Goal: Navigation & Orientation: Find specific page/section

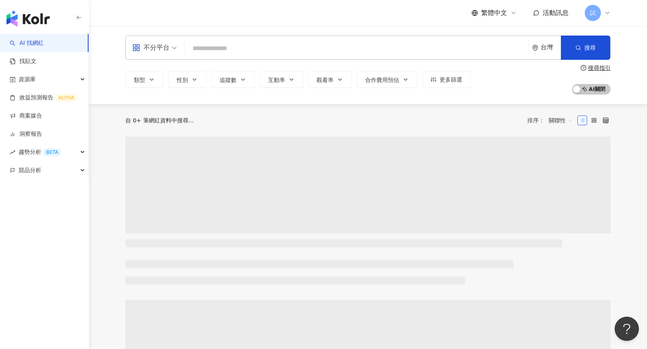
click at [607, 15] on icon at bounding box center [607, 13] width 6 height 6
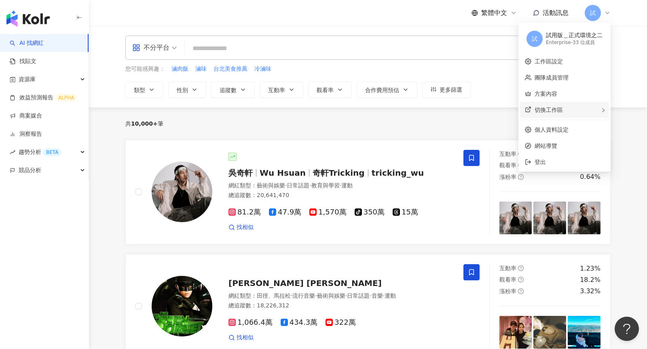
click at [558, 107] on span "切換工作區" at bounding box center [549, 110] width 28 height 6
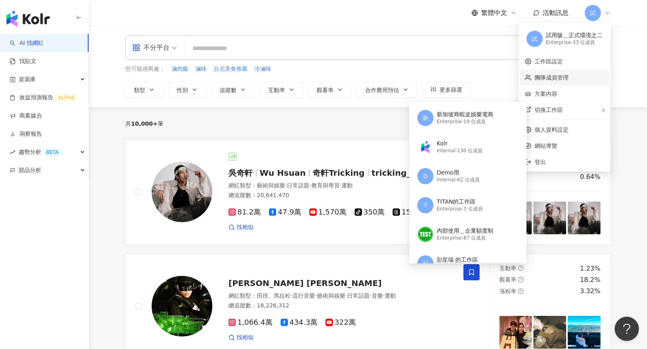
click at [564, 78] on link "團隊成員管理" at bounding box center [552, 77] width 34 height 6
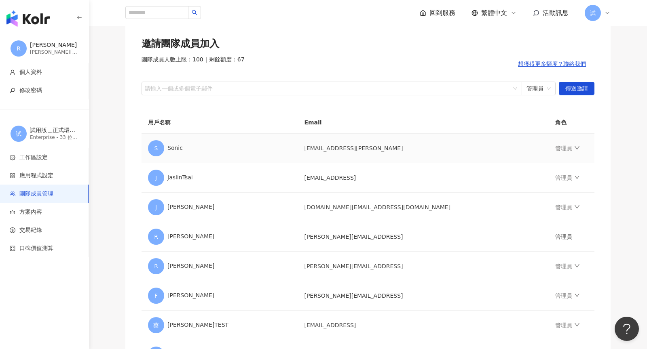
scroll to position [59, 0]
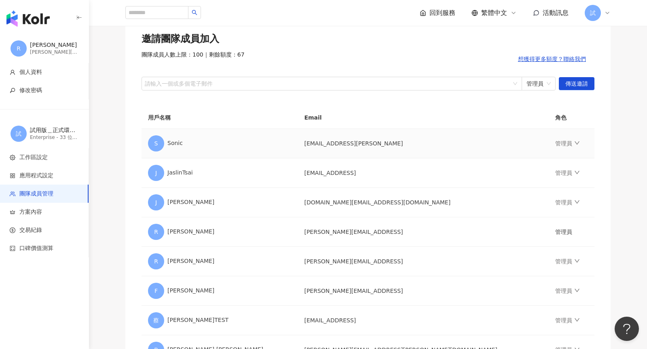
click at [549, 146] on td "管理員" at bounding box center [572, 144] width 46 height 30
click at [574, 145] on icon "down" at bounding box center [577, 143] width 6 height 6
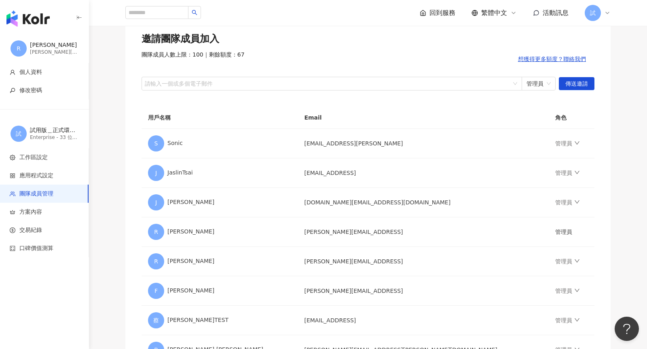
click at [36, 19] on img "button" at bounding box center [27, 19] width 43 height 16
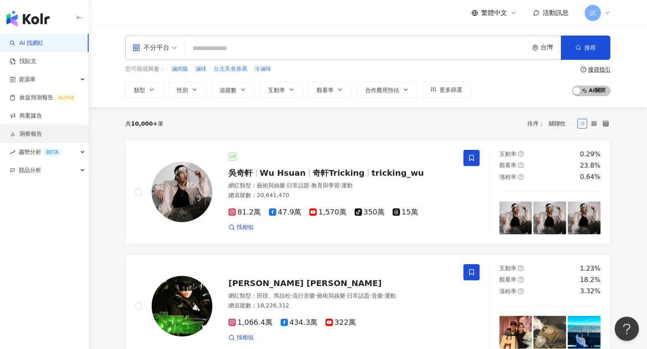
click at [37, 132] on link "洞察報告" at bounding box center [26, 134] width 32 height 8
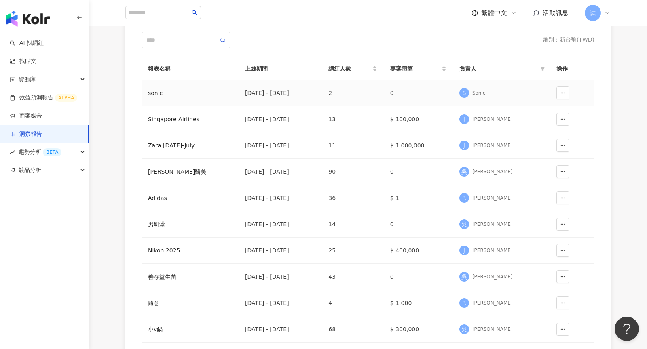
scroll to position [85, 0]
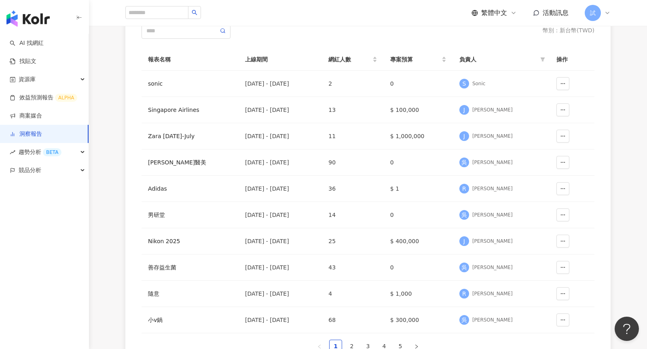
click at [36, 21] on img "button" at bounding box center [27, 19] width 43 height 16
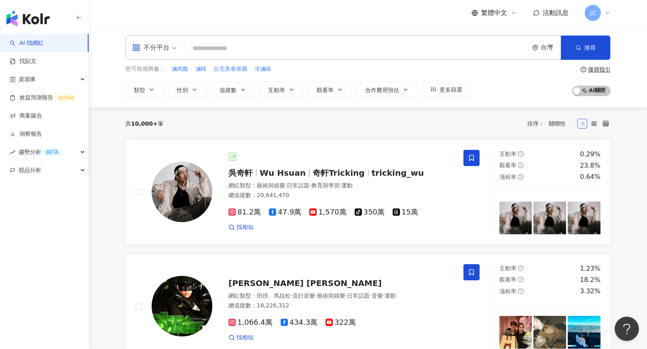
click at [608, 15] on icon at bounding box center [607, 13] width 6 height 6
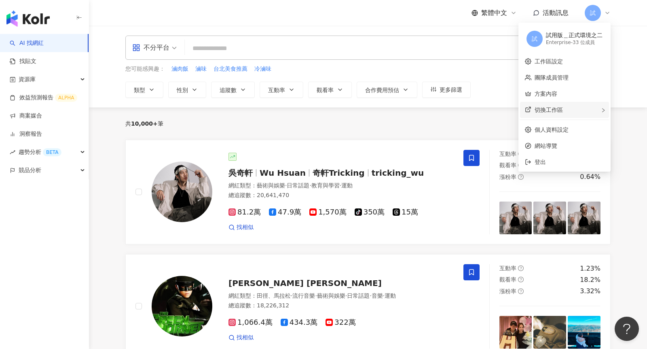
click at [566, 112] on div "切換工作區" at bounding box center [564, 110] width 89 height 16
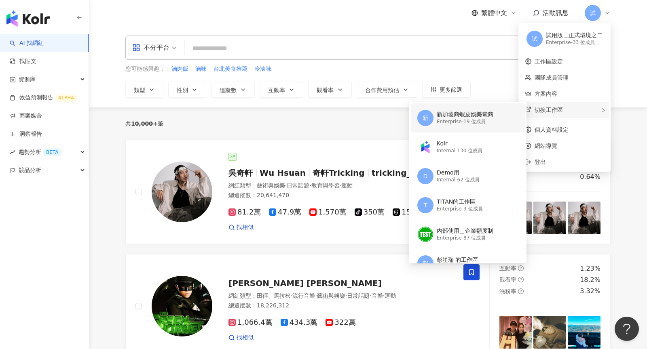
click at [451, 119] on div "Enterprise - 19 位成員" at bounding box center [465, 122] width 57 height 7
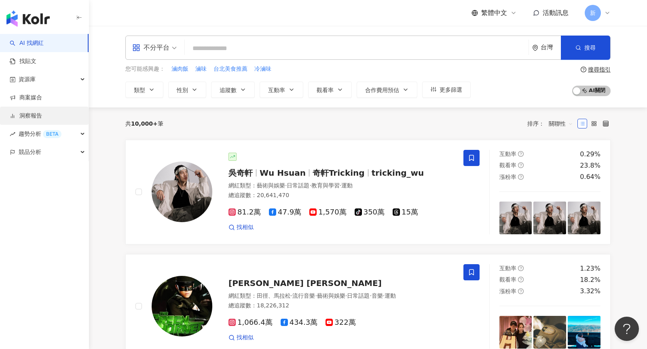
click at [42, 112] on link "洞察報告" at bounding box center [26, 116] width 32 height 8
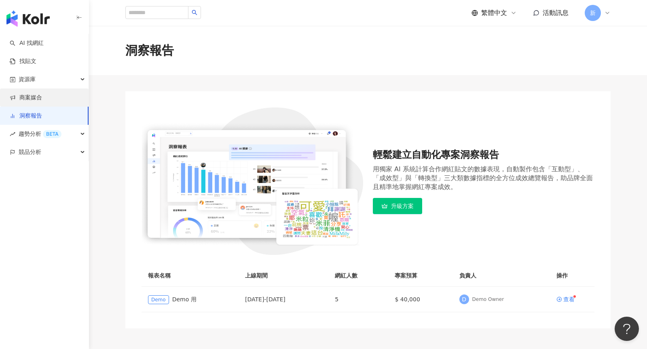
click at [42, 95] on link "商案媒合" at bounding box center [26, 98] width 32 height 8
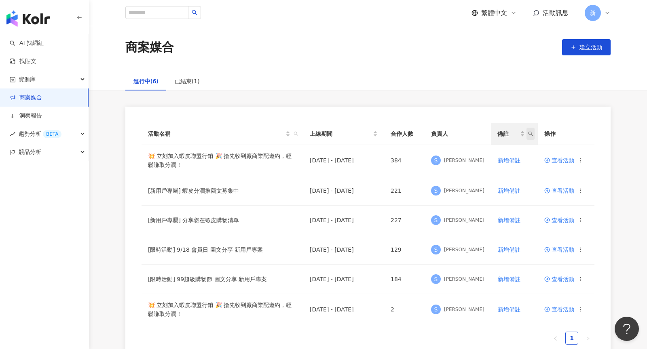
scroll to position [4, 0]
click at [602, 13] on div "新" at bounding box center [598, 13] width 26 height 16
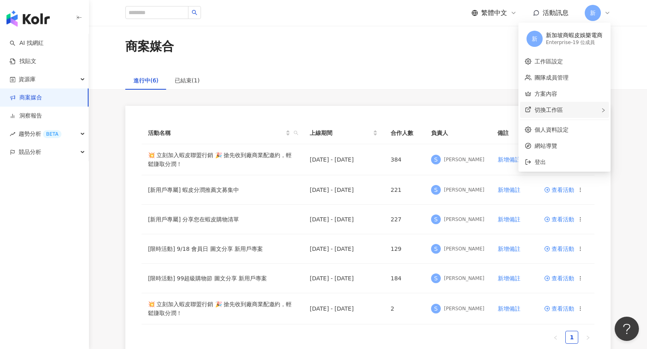
click at [563, 110] on div "切換工作區" at bounding box center [564, 110] width 89 height 16
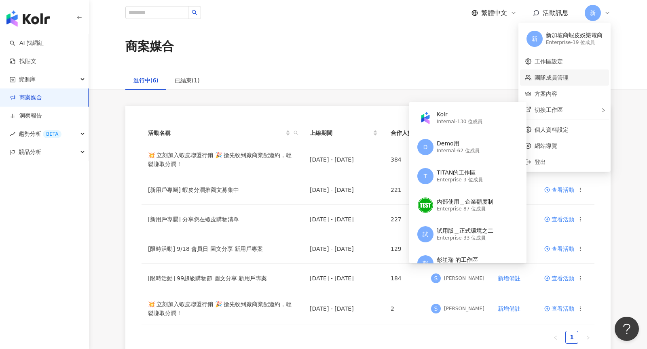
click at [553, 80] on link "團隊成員管理" at bounding box center [552, 77] width 34 height 6
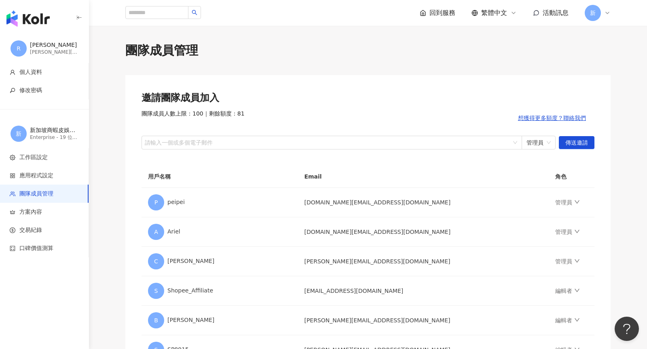
click at [604, 17] on div "新" at bounding box center [598, 13] width 26 height 16
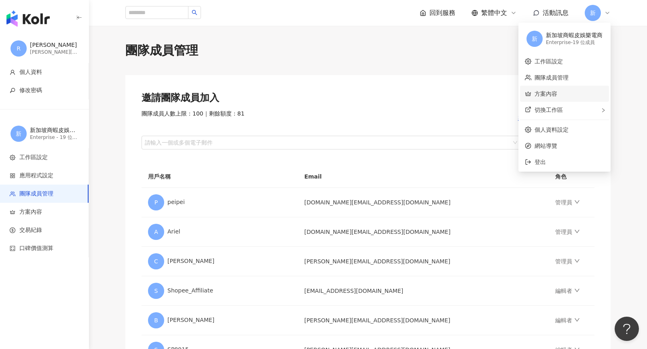
click at [557, 94] on link "方案內容" at bounding box center [546, 94] width 23 height 6
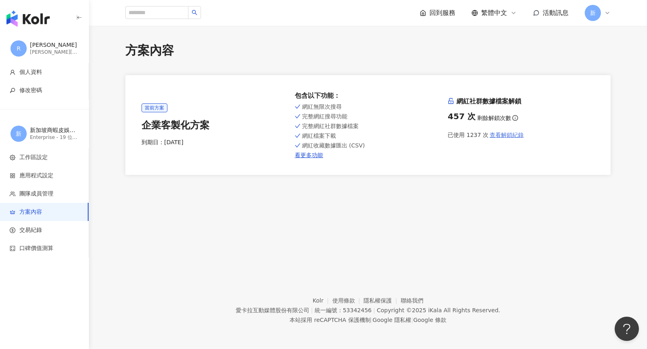
click at [504, 136] on span "查看解鎖紀錄" at bounding box center [507, 135] width 34 height 6
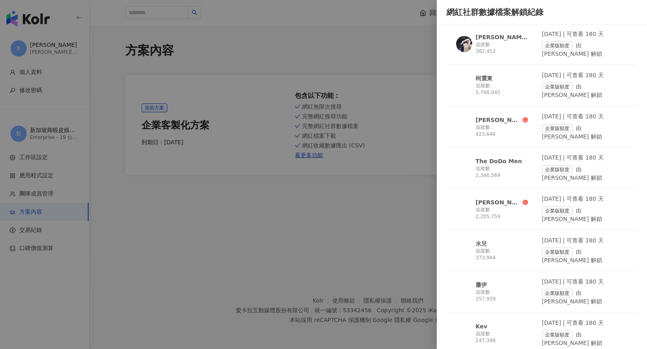
scroll to position [241, 0]
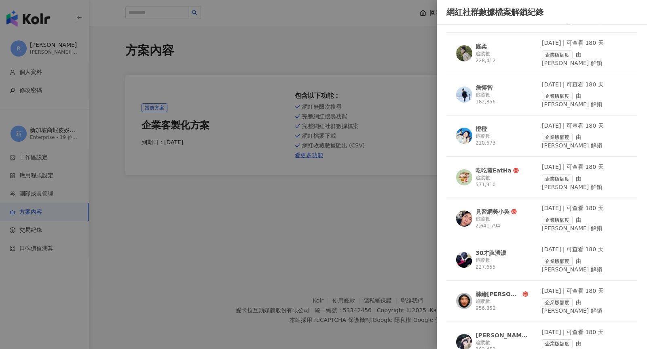
click at [351, 212] on div at bounding box center [323, 174] width 647 height 349
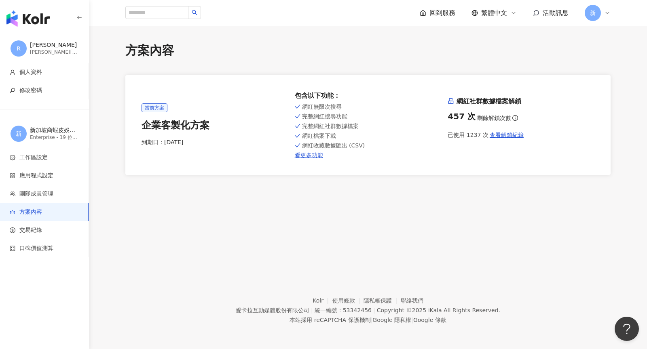
click at [602, 8] on div "新" at bounding box center [598, 13] width 26 height 16
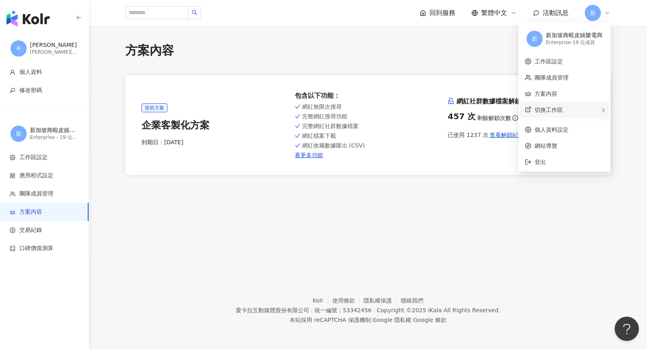
click at [560, 109] on span "切換工作區" at bounding box center [549, 110] width 28 height 6
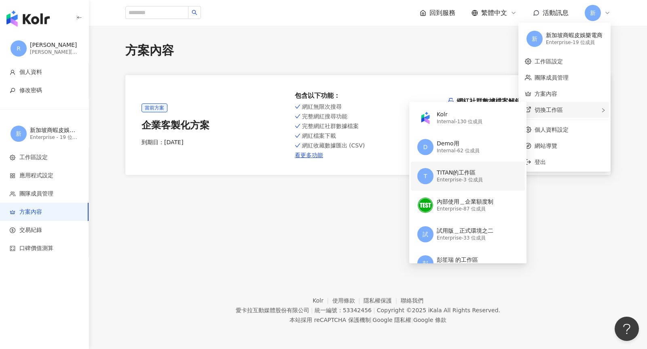
scroll to position [92, 0]
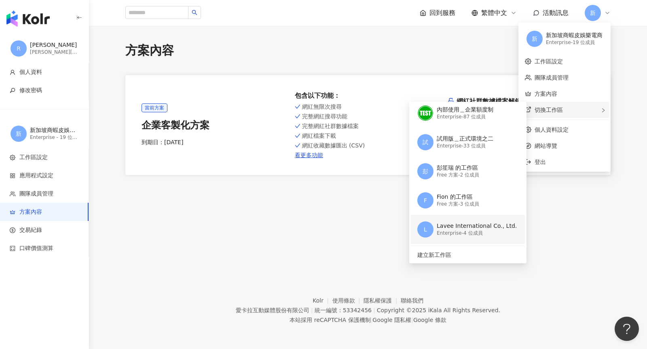
click at [458, 223] on div "Lavee International Co., Ltd." at bounding box center [477, 226] width 80 height 8
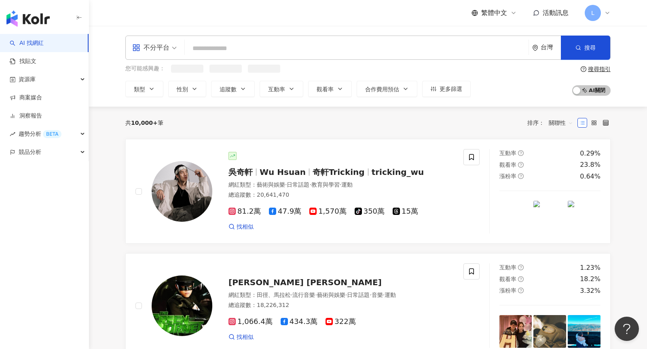
click at [606, 14] on icon at bounding box center [607, 13] width 6 height 6
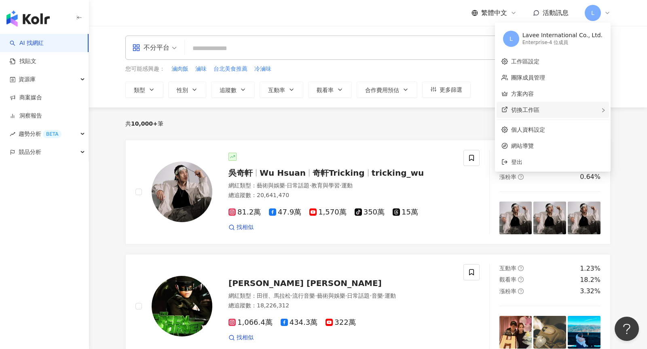
click at [572, 108] on div "切換工作區" at bounding box center [553, 110] width 112 height 16
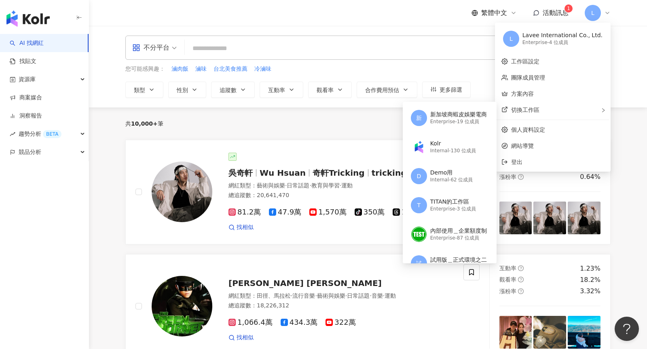
click at [456, 28] on div "不分平台 台灣 搜尋 您可能感興趣： 滷肉飯 滷味 台北美食推薦 冷滷味 類型 性別 追蹤數 互動率 觀看率 合作費用預估 更多篩選 搜尋指引 AI 開啟 A…" at bounding box center [368, 67] width 558 height 82
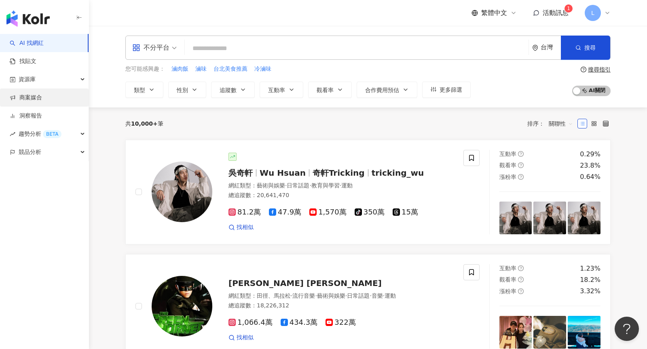
click at [35, 95] on link "商案媒合" at bounding box center [26, 98] width 32 height 8
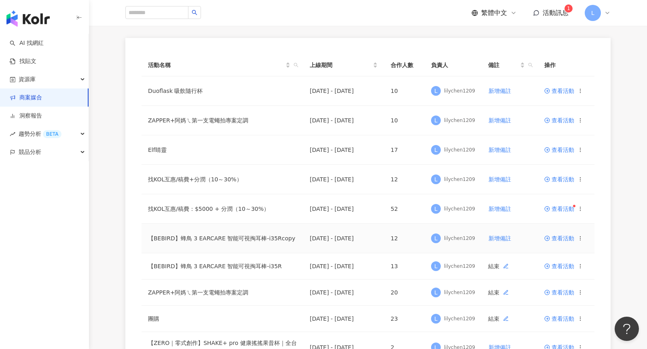
scroll to position [68, 0]
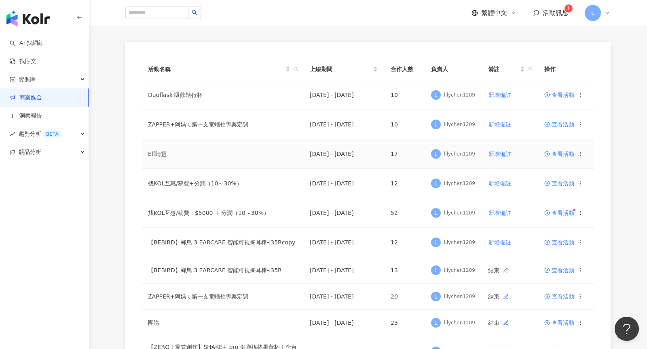
click at [555, 151] on span "查看活動" at bounding box center [559, 154] width 30 height 6
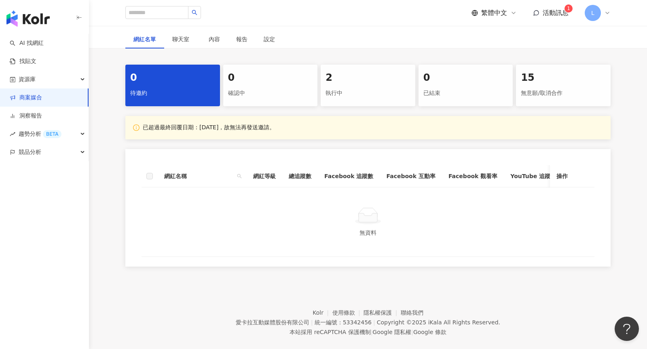
scroll to position [233, 0]
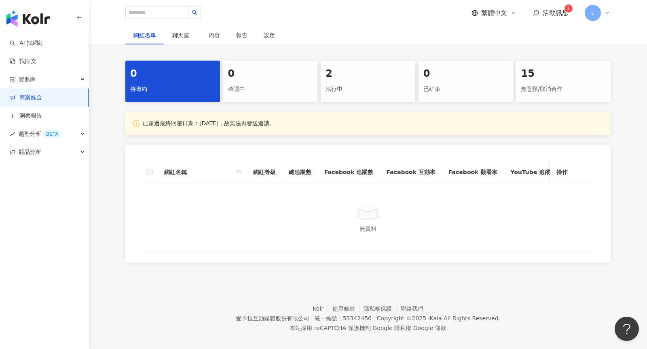
click at [373, 88] on div "執行中" at bounding box center [368, 90] width 85 height 14
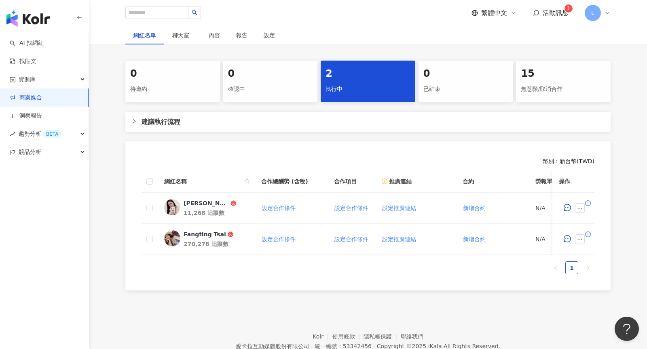
click at [543, 87] on div "無意願/取消合作" at bounding box center [563, 90] width 85 height 14
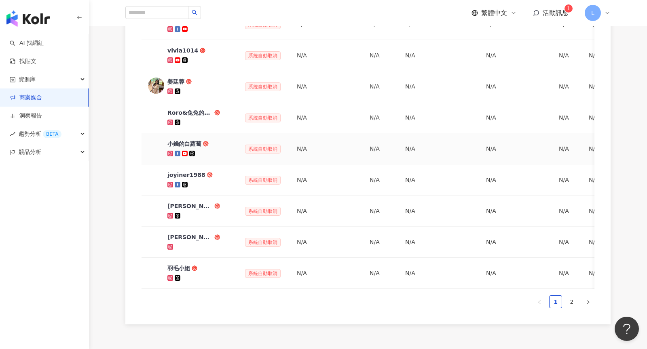
scroll to position [418, 0]
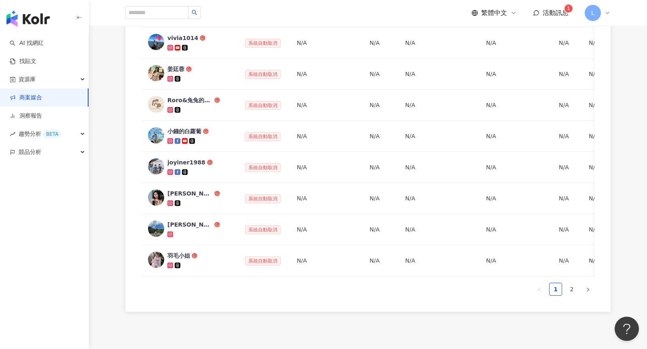
scroll to position [207, 0]
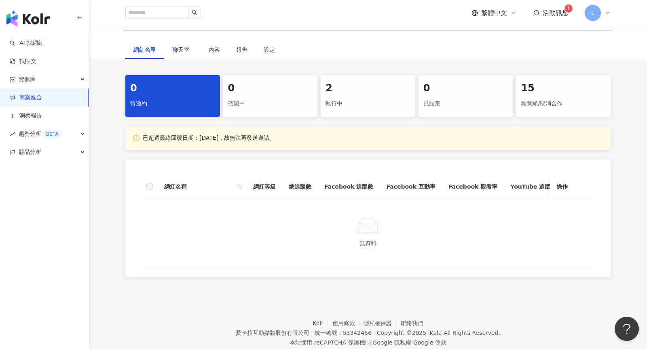
scroll to position [237, 0]
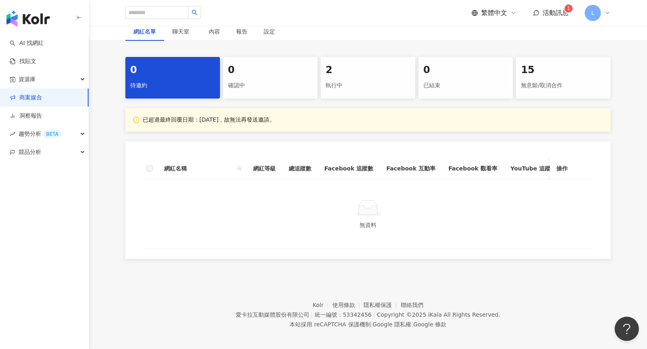
click at [354, 93] on div "2 執行中" at bounding box center [368, 78] width 95 height 42
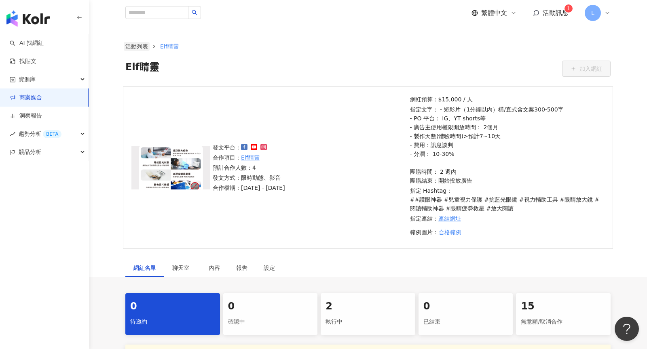
click at [138, 45] on link "活動列表" at bounding box center [137, 46] width 26 height 9
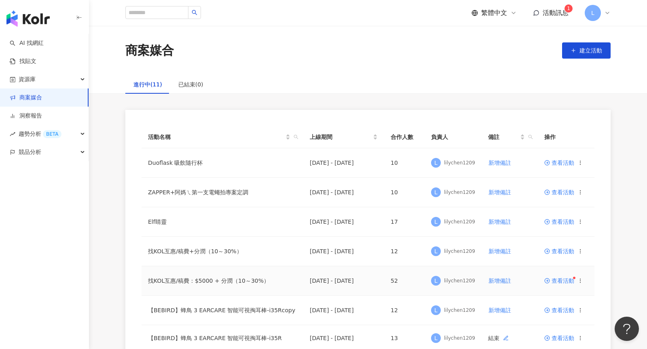
click at [555, 279] on span "查看活動" at bounding box center [559, 281] width 30 height 6
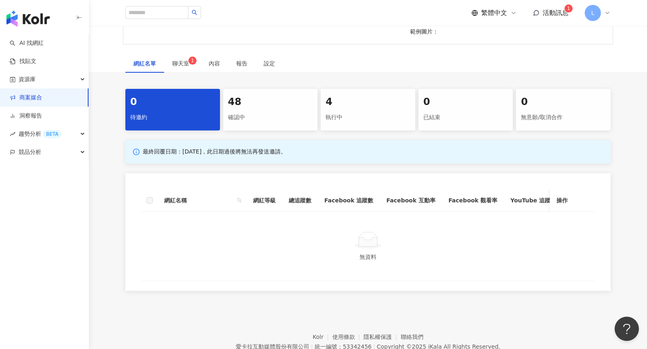
scroll to position [200, 0]
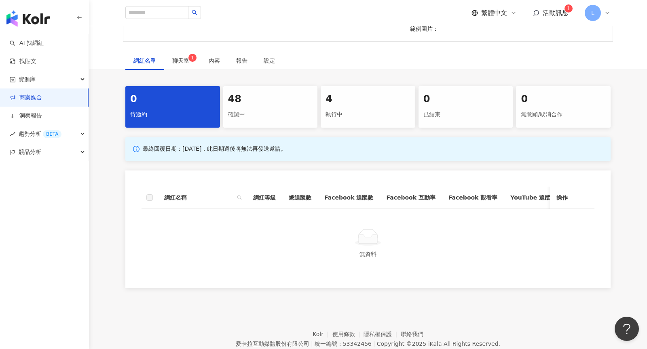
click at [253, 104] on div "48" at bounding box center [270, 100] width 85 height 14
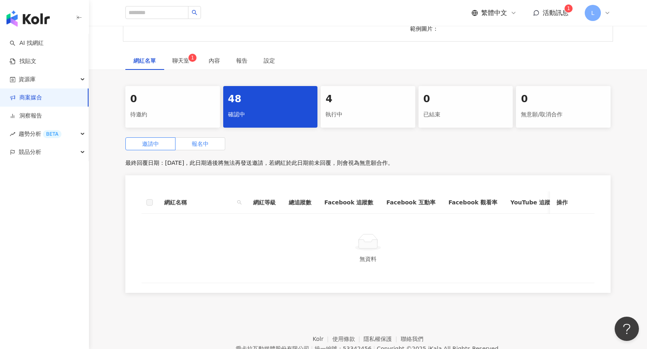
click at [201, 141] on span "報名中" at bounding box center [200, 144] width 17 height 6
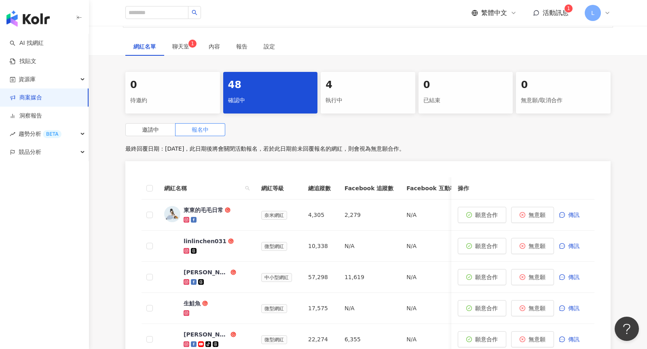
scroll to position [215, 0]
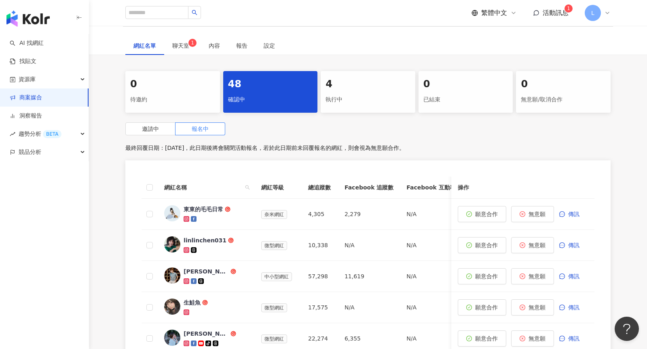
click at [345, 94] on div "執行中" at bounding box center [368, 100] width 85 height 14
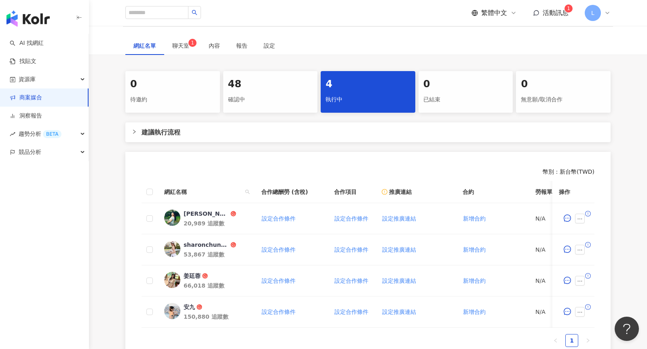
click at [541, 11] on div "活動訊息 1" at bounding box center [551, 12] width 36 height 9
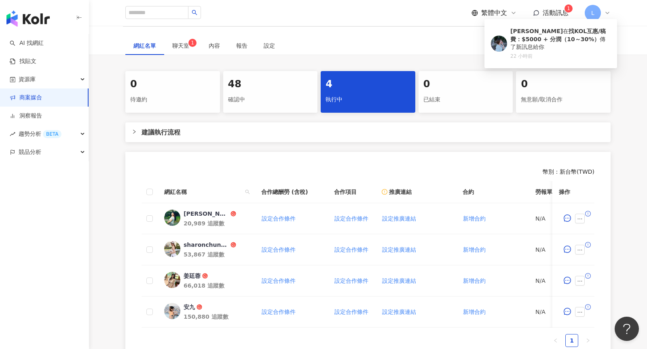
click at [637, 49] on div "網紅名單 聊天室 1 內容 報告 設定" at bounding box center [368, 45] width 558 height 19
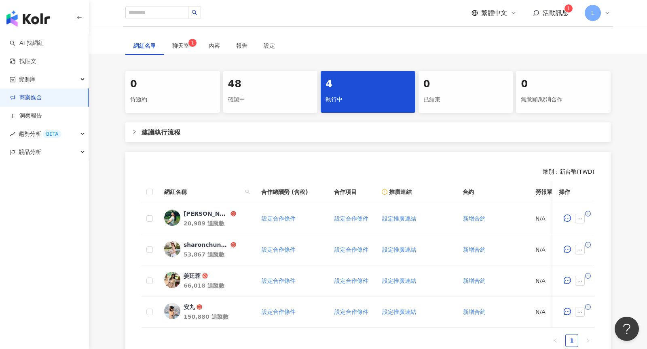
click at [607, 12] on icon at bounding box center [607, 13] width 6 height 6
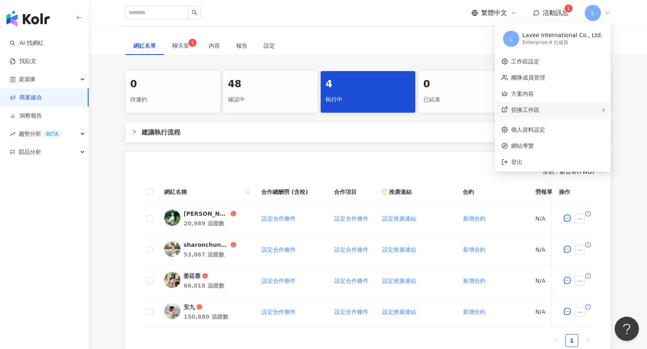
click at [566, 112] on div "切換工作區" at bounding box center [553, 110] width 112 height 16
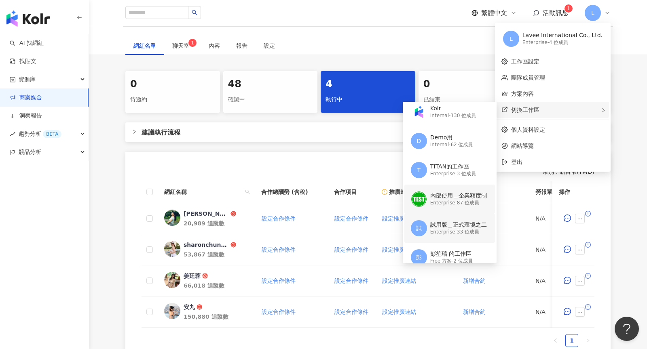
scroll to position [35, 0]
click at [453, 174] on div "Enterprise - 3 位成員" at bounding box center [453, 174] width 46 height 7
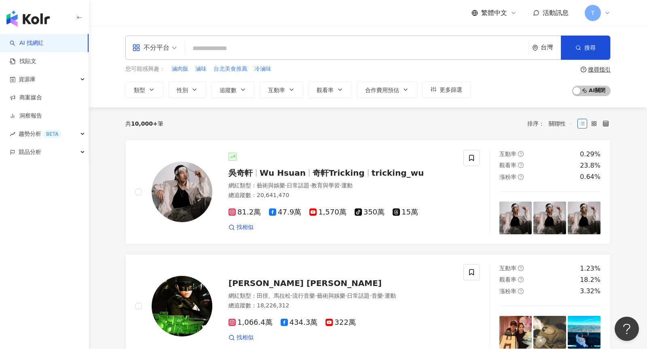
click at [607, 13] on icon at bounding box center [607, 13] width 6 height 6
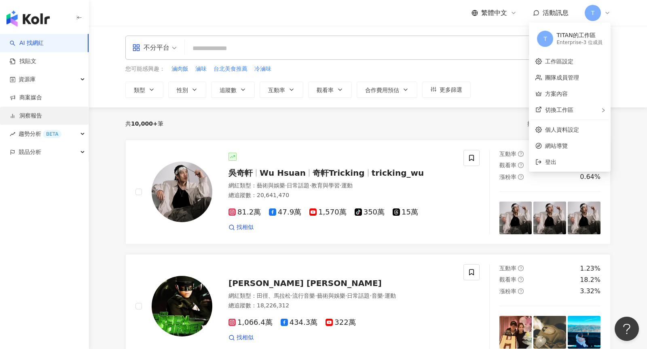
click at [42, 112] on link "洞察報告" at bounding box center [26, 116] width 32 height 8
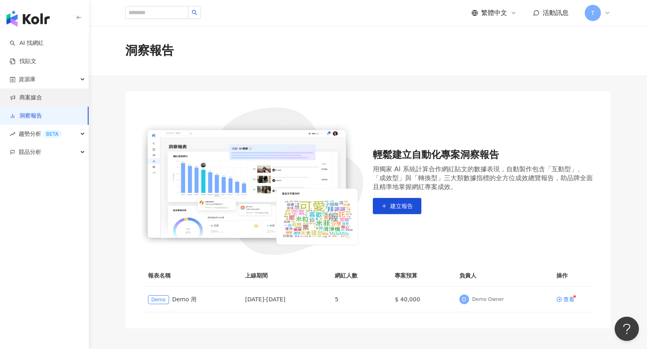
click at [40, 102] on link "商案媒合" at bounding box center [26, 98] width 32 height 8
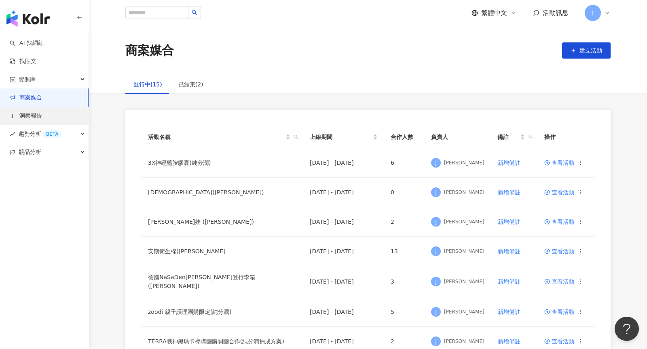
click at [42, 119] on link "洞察報告" at bounding box center [26, 116] width 32 height 8
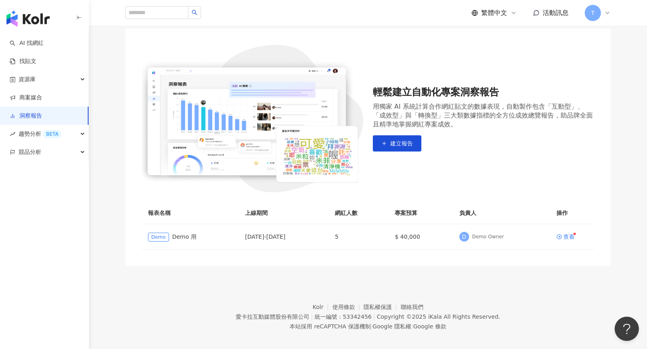
scroll to position [69, 0]
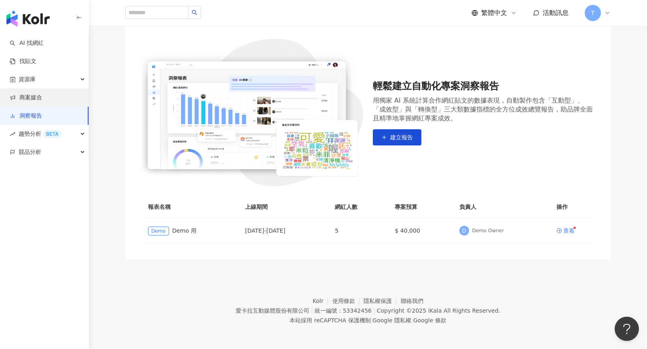
click at [42, 97] on link "商案媒合" at bounding box center [26, 98] width 32 height 8
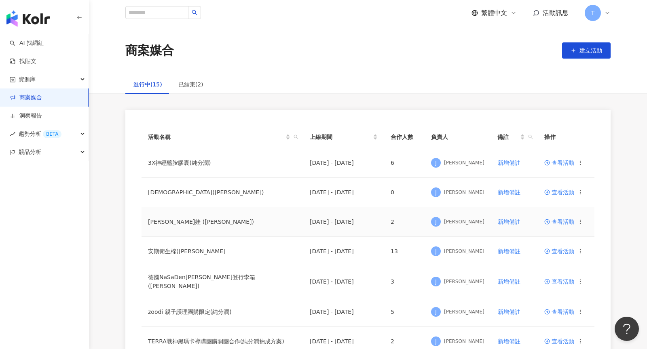
scroll to position [364, 0]
